Goal: Transaction & Acquisition: Download file/media

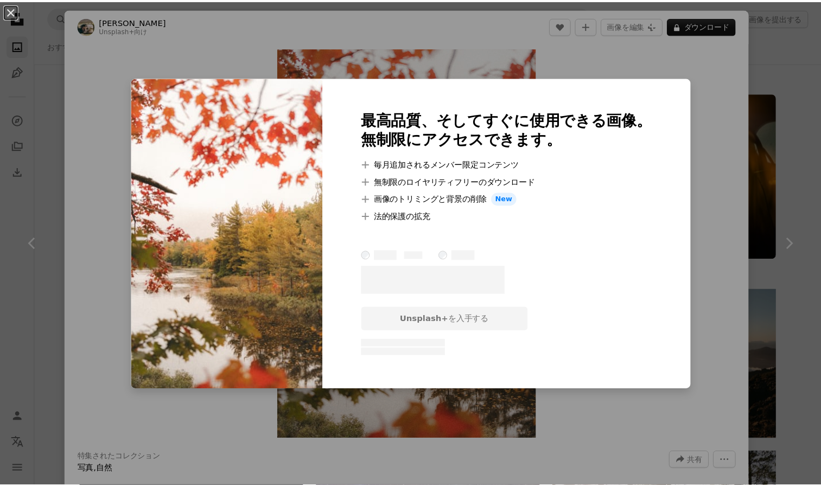
scroll to position [1248, 0]
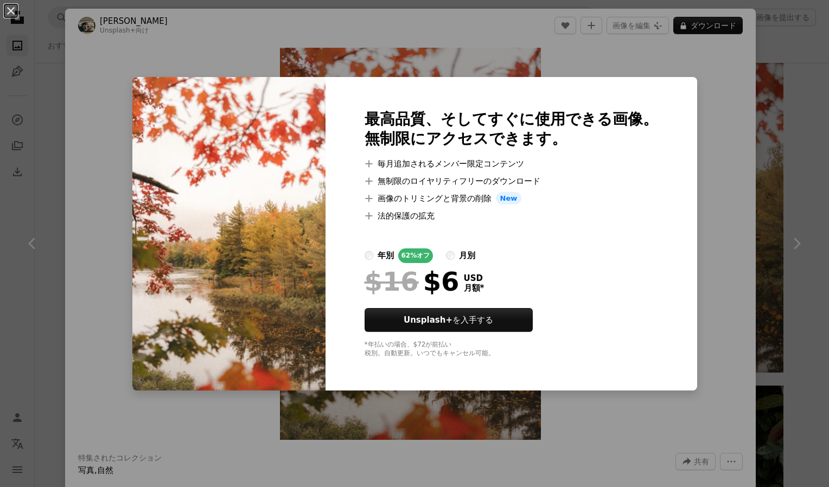
click at [781, 67] on div "An X shape 最高品質、そしてすぐに使用できる画像。 無制限にアクセスできます。 A plus sign 毎月追加されるメンバー限定コンテンツ A p…" at bounding box center [414, 243] width 829 height 487
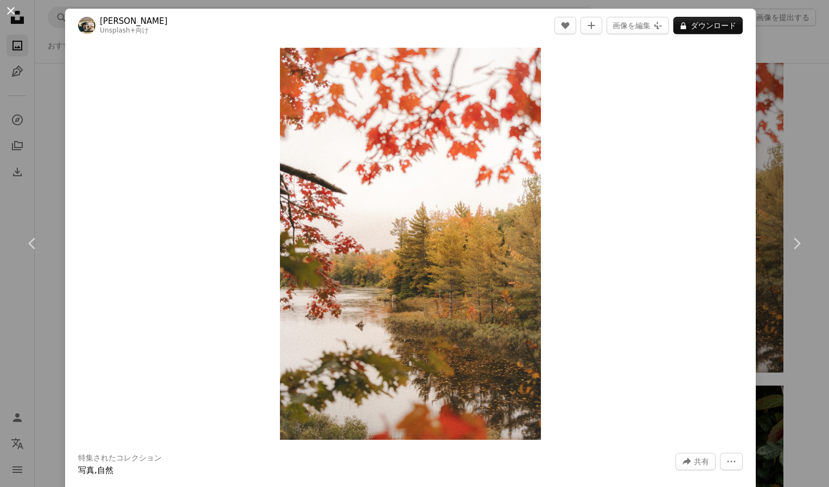
click at [9, 9] on button "An X shape" at bounding box center [10, 10] width 13 height 13
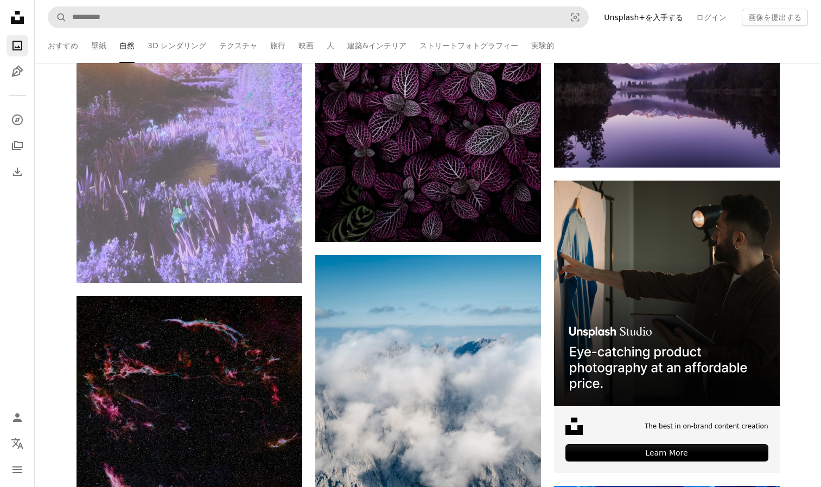
scroll to position [3147, 0]
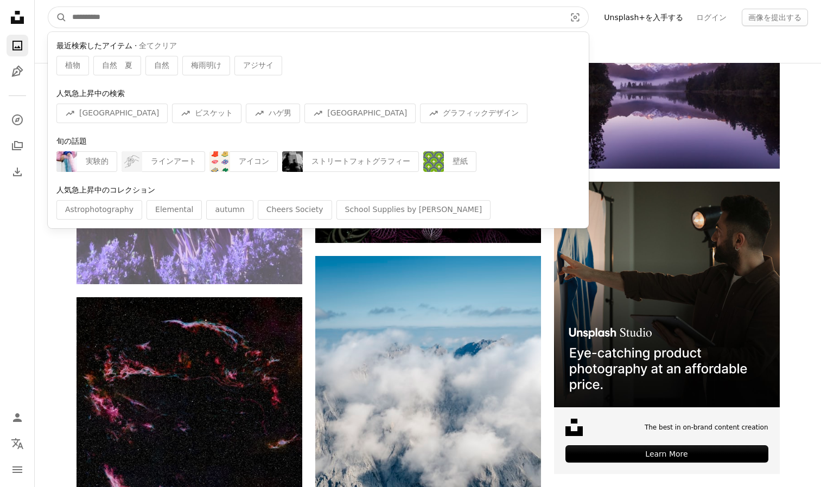
click at [129, 21] on input "サイト内でビジュアルを探す" at bounding box center [314, 17] width 495 height 21
click at [131, 14] on input "サイト内でビジュアルを探す" at bounding box center [314, 17] width 495 height 21
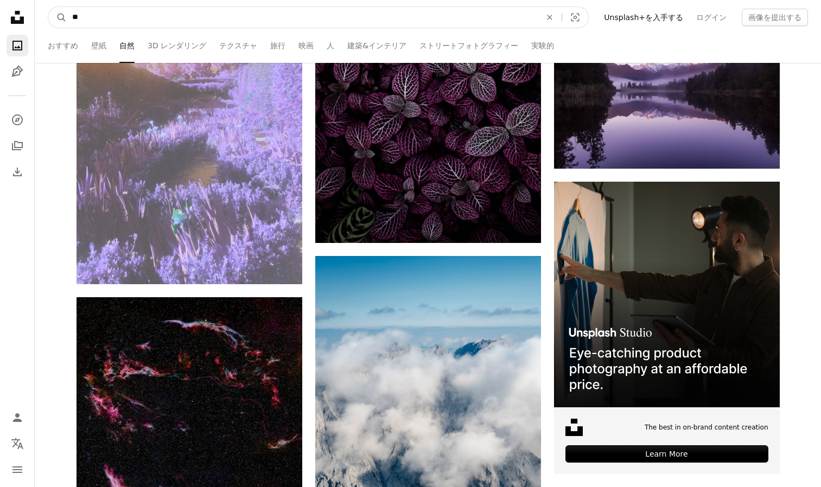
type input "*"
click at [588, 12] on icon "Visual search" at bounding box center [575, 17] width 26 height 11
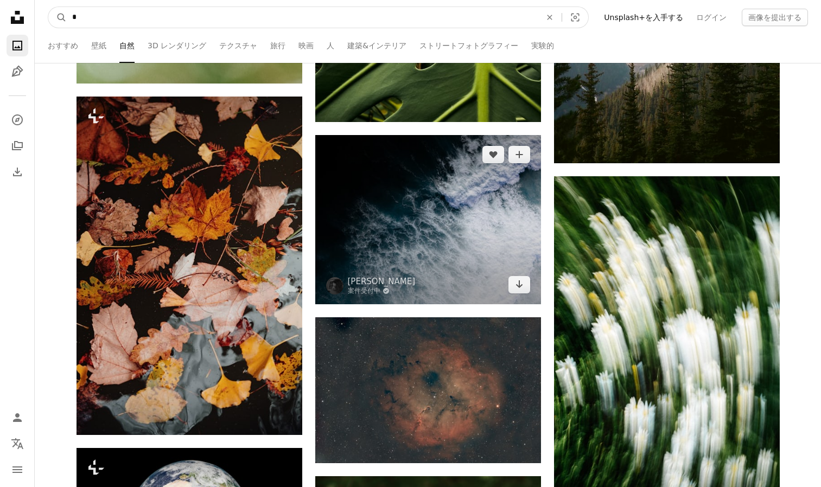
scroll to position [8952, 0]
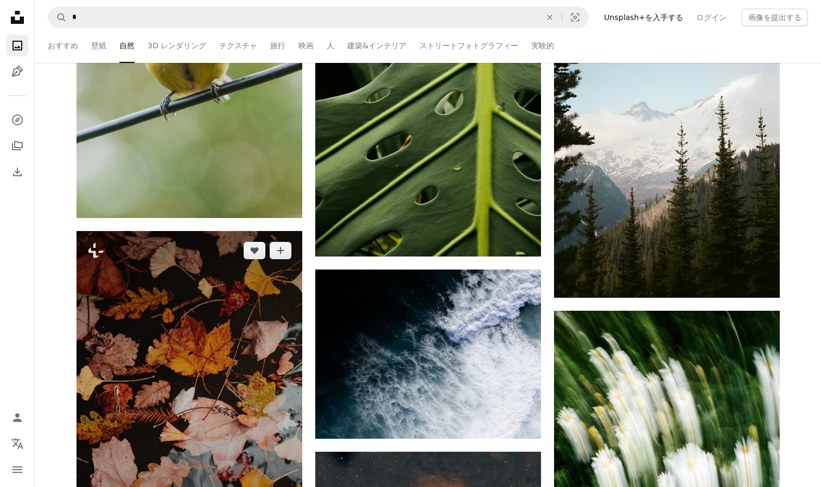
click at [151, 359] on img at bounding box center [189, 400] width 226 height 339
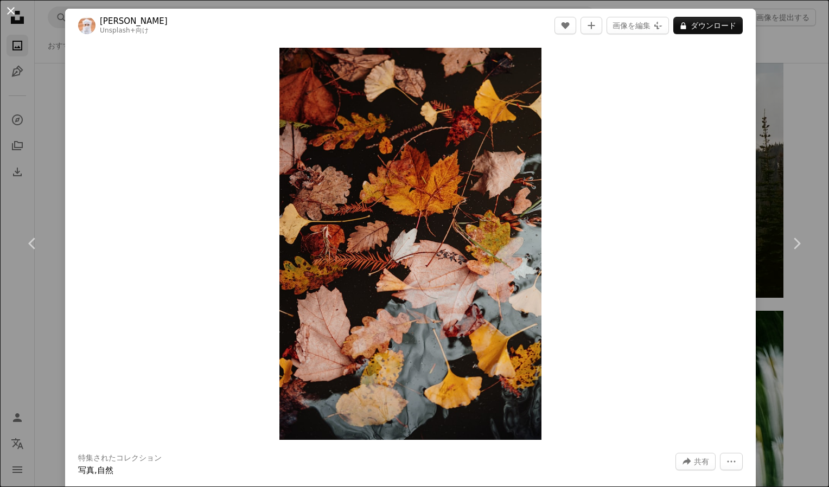
click at [10, 8] on button "An X shape" at bounding box center [10, 10] width 13 height 13
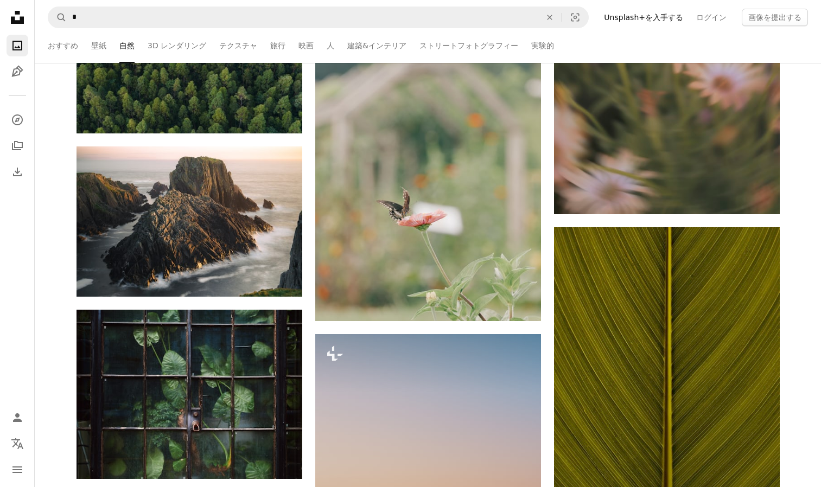
scroll to position [11719, 0]
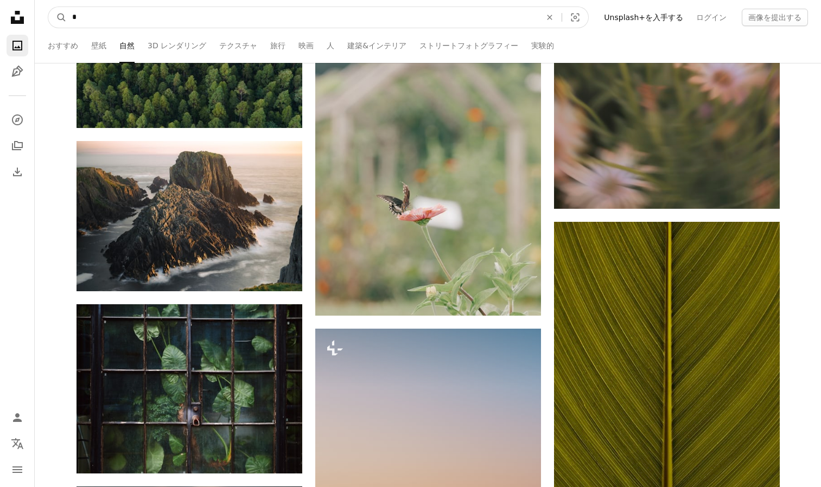
click at [81, 16] on input "*" at bounding box center [302, 17] width 471 height 21
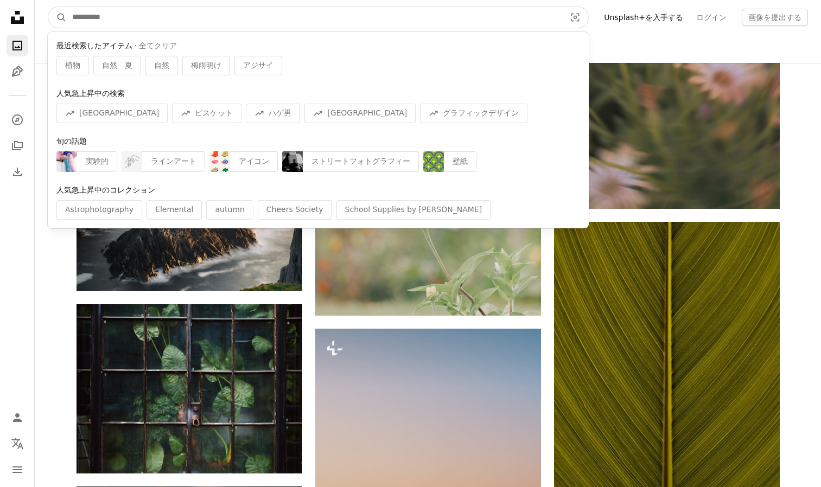
click at [119, 7] on input "サイト内でビジュアルを探す" at bounding box center [314, 17] width 495 height 21
click at [266, 17] on input "サイト内でビジュアルを探す" at bounding box center [314, 17] width 495 height 21
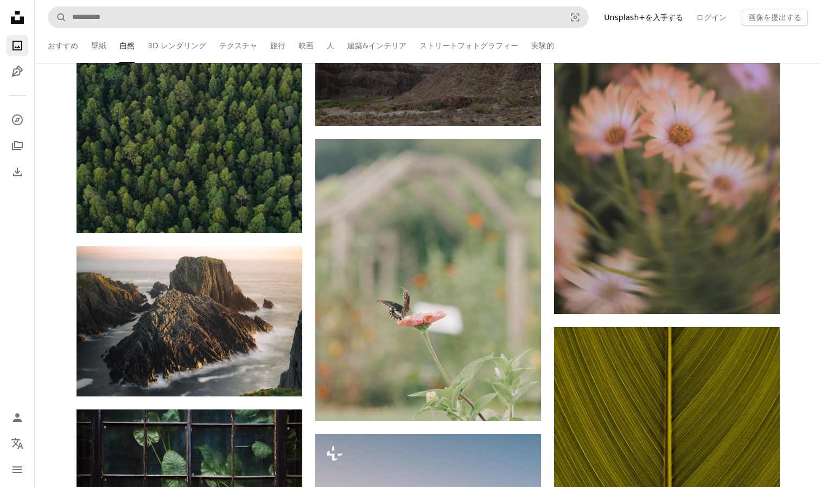
scroll to position [11502, 0]
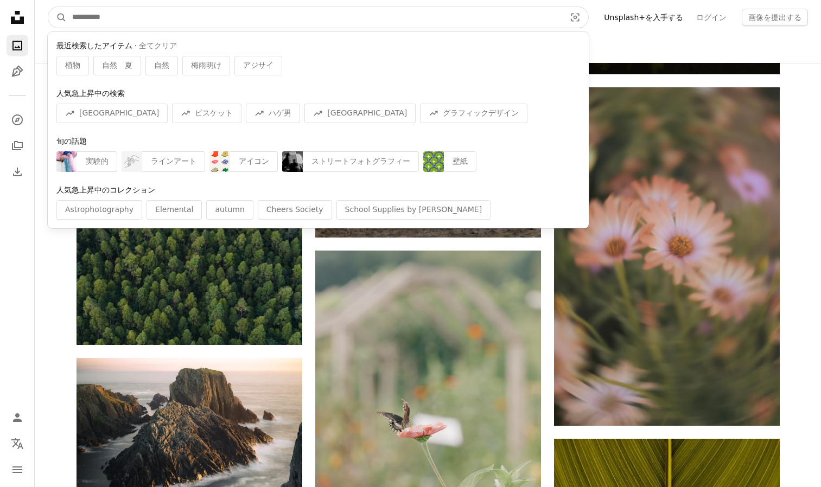
click at [90, 21] on input "サイト内でビジュアルを探す" at bounding box center [314, 17] width 495 height 21
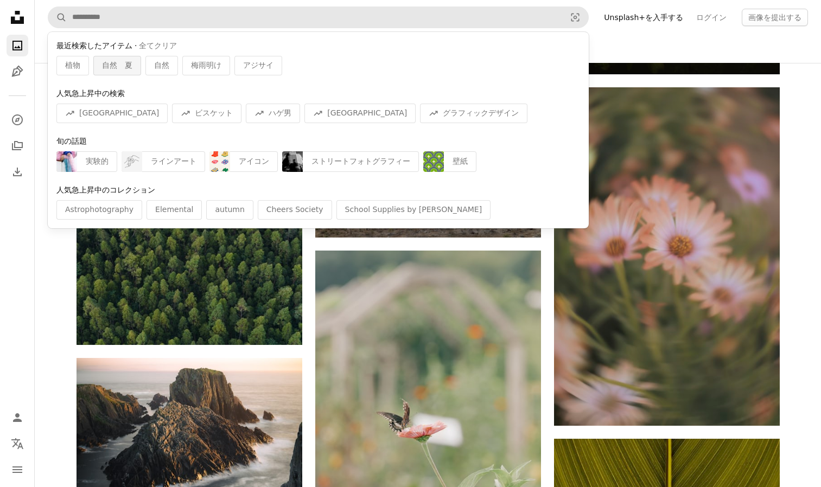
click at [118, 71] on span "自然　夏" at bounding box center [117, 65] width 30 height 11
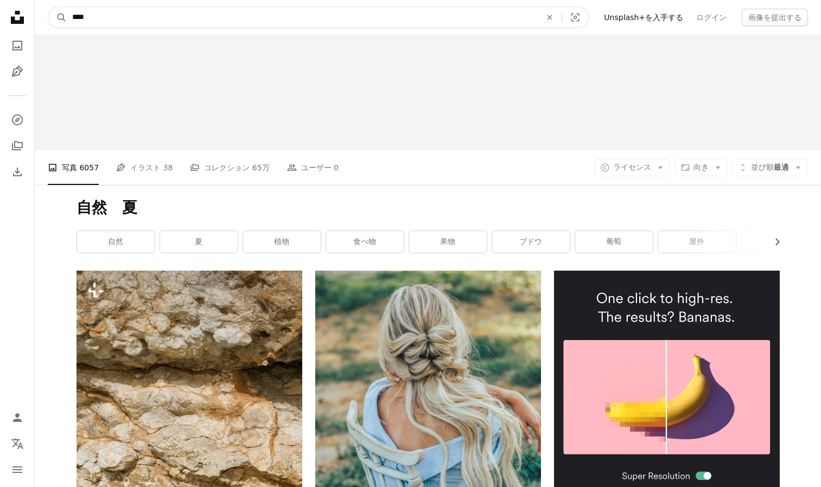
click at [126, 22] on input "****" at bounding box center [302, 17] width 471 height 21
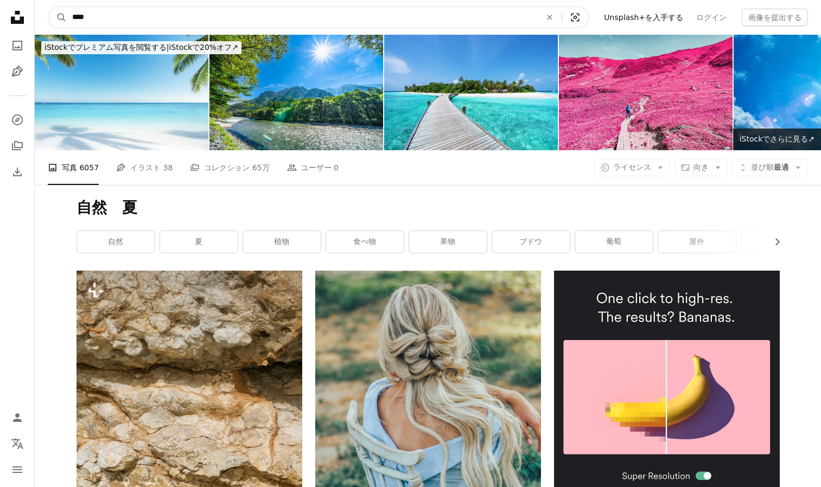
type input "****"
click at [588, 18] on icon "Visual search" at bounding box center [575, 17] width 26 height 11
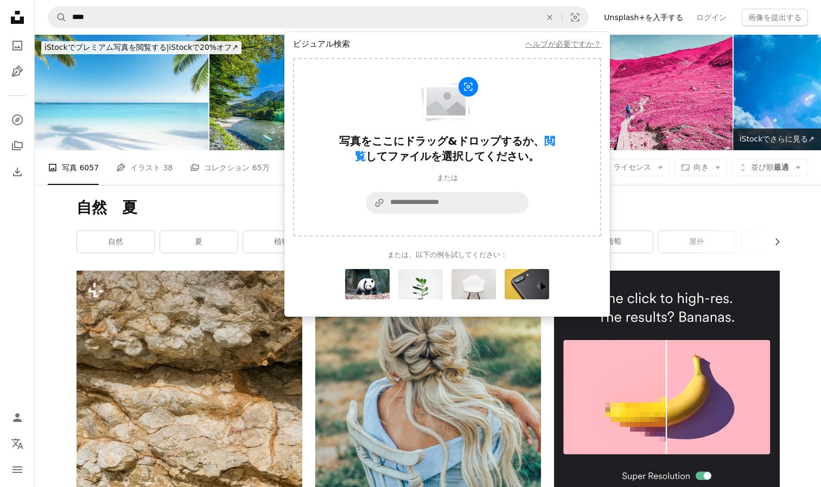
click at [811, 181] on div "A photo 写真 6057 Pen Tool イラスト 38 A stack of folders コレクション 65万 People ユーザー 0 A …" at bounding box center [428, 167] width 786 height 35
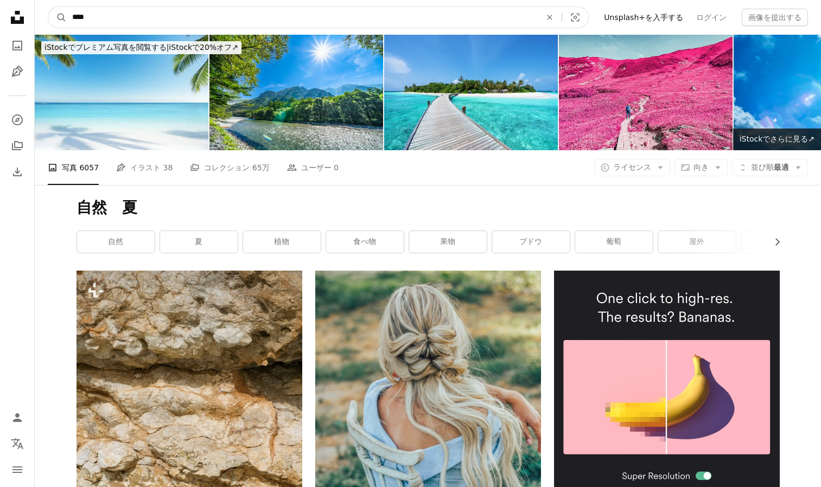
click at [170, 18] on input "****" at bounding box center [302, 17] width 471 height 21
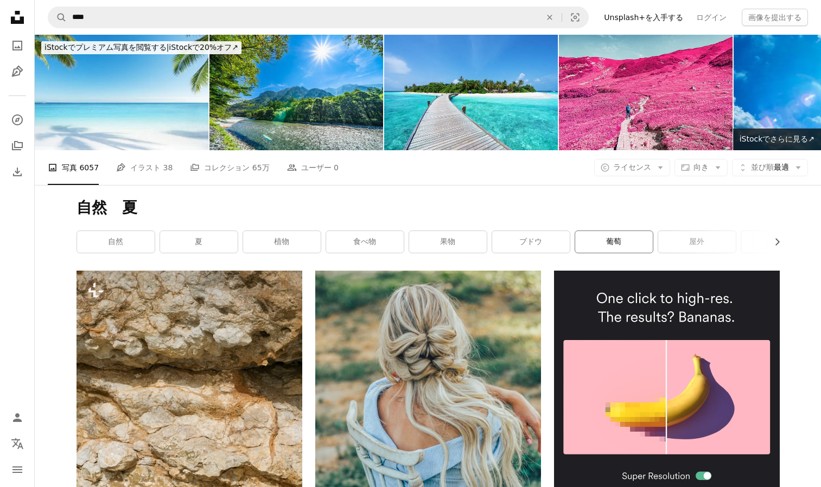
click at [622, 243] on link "葡萄" at bounding box center [614, 242] width 78 height 22
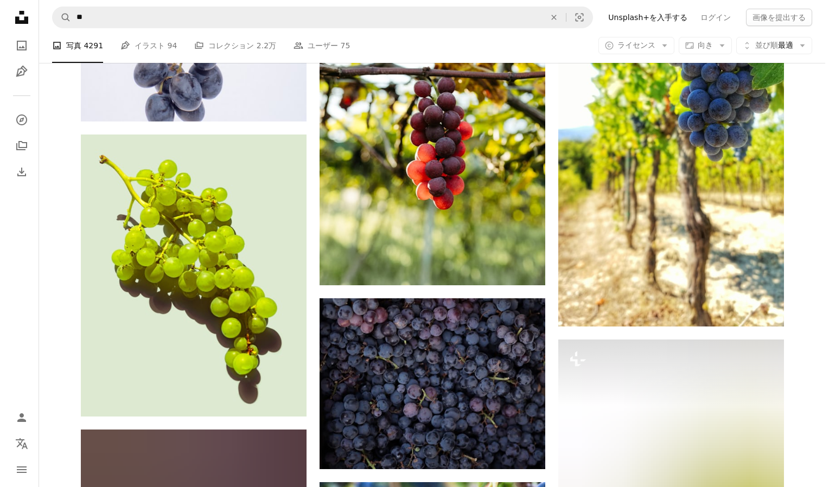
scroll to position [488, 0]
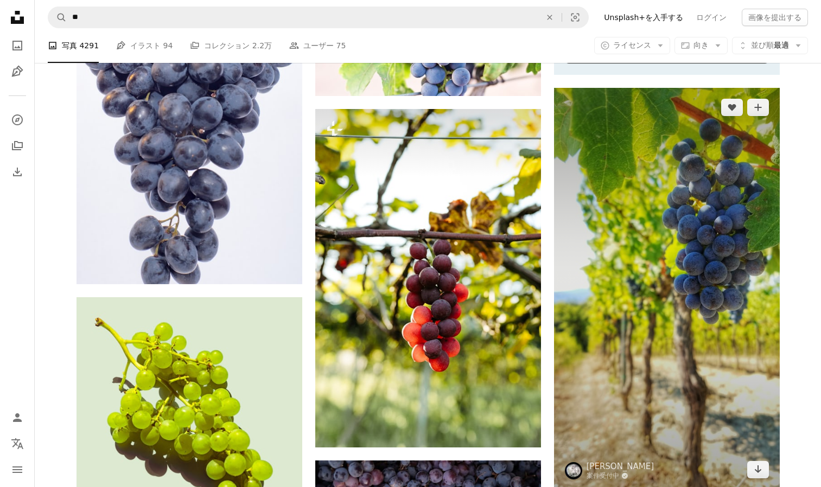
click at [703, 237] on img at bounding box center [667, 288] width 226 height 401
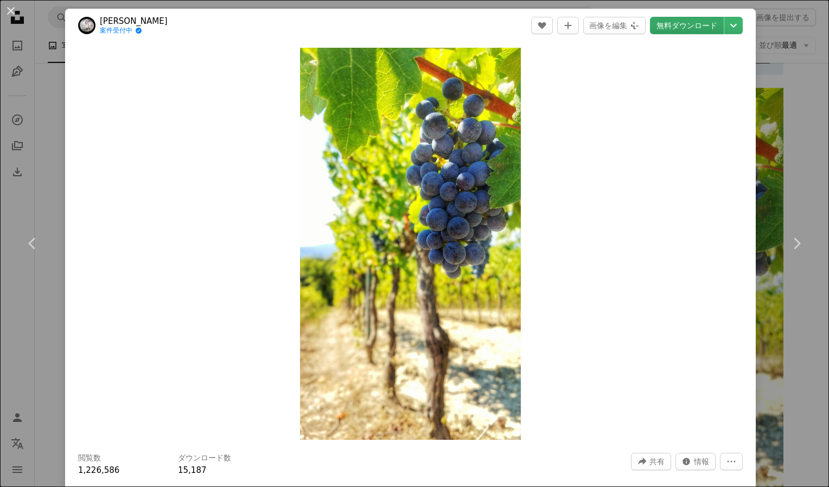
click at [689, 20] on link "無料ダウンロード" at bounding box center [687, 25] width 74 height 17
